Goal: Task Accomplishment & Management: Complete application form

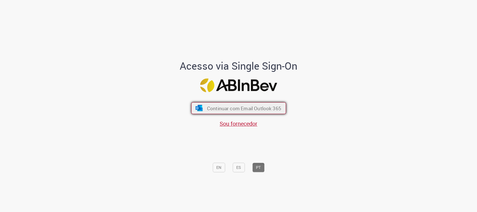
click at [224, 105] on span "Continuar com Email Outlook 365" at bounding box center [244, 108] width 74 height 6
click at [267, 108] on span "Continuar com Email Outlook 365" at bounding box center [244, 108] width 74 height 6
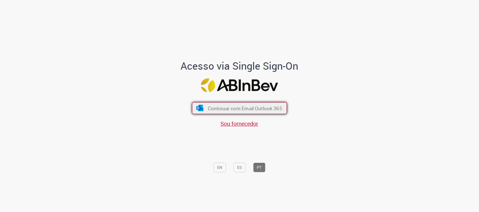
click at [209, 108] on span "Continuar com Email Outlook 365" at bounding box center [245, 108] width 74 height 6
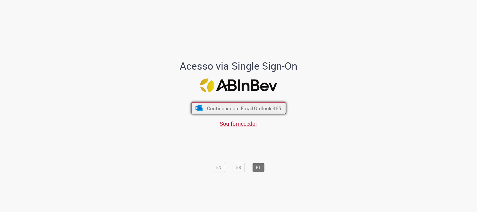
click at [217, 111] on span "Continuar com Email Outlook 365" at bounding box center [244, 108] width 74 height 6
